Goal: Task Accomplishment & Management: Manage account settings

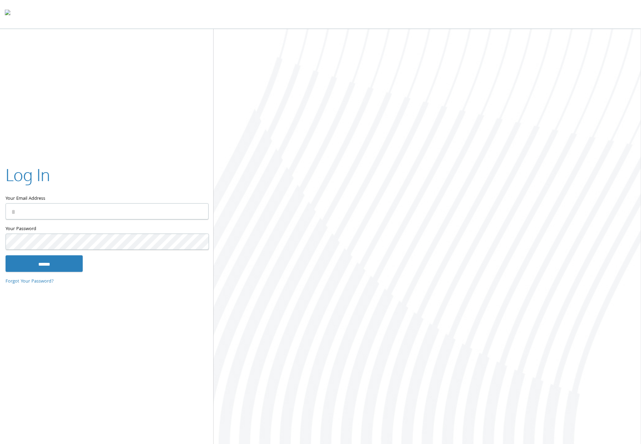
type input "**********"
click at [54, 264] on input "******" at bounding box center [44, 263] width 77 height 17
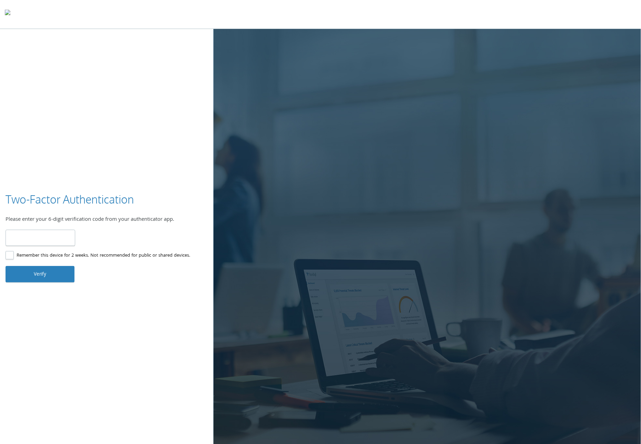
type input "******"
click at [35, 274] on button "Verify" at bounding box center [40, 274] width 69 height 17
